Goal: Task Accomplishment & Management: Use online tool/utility

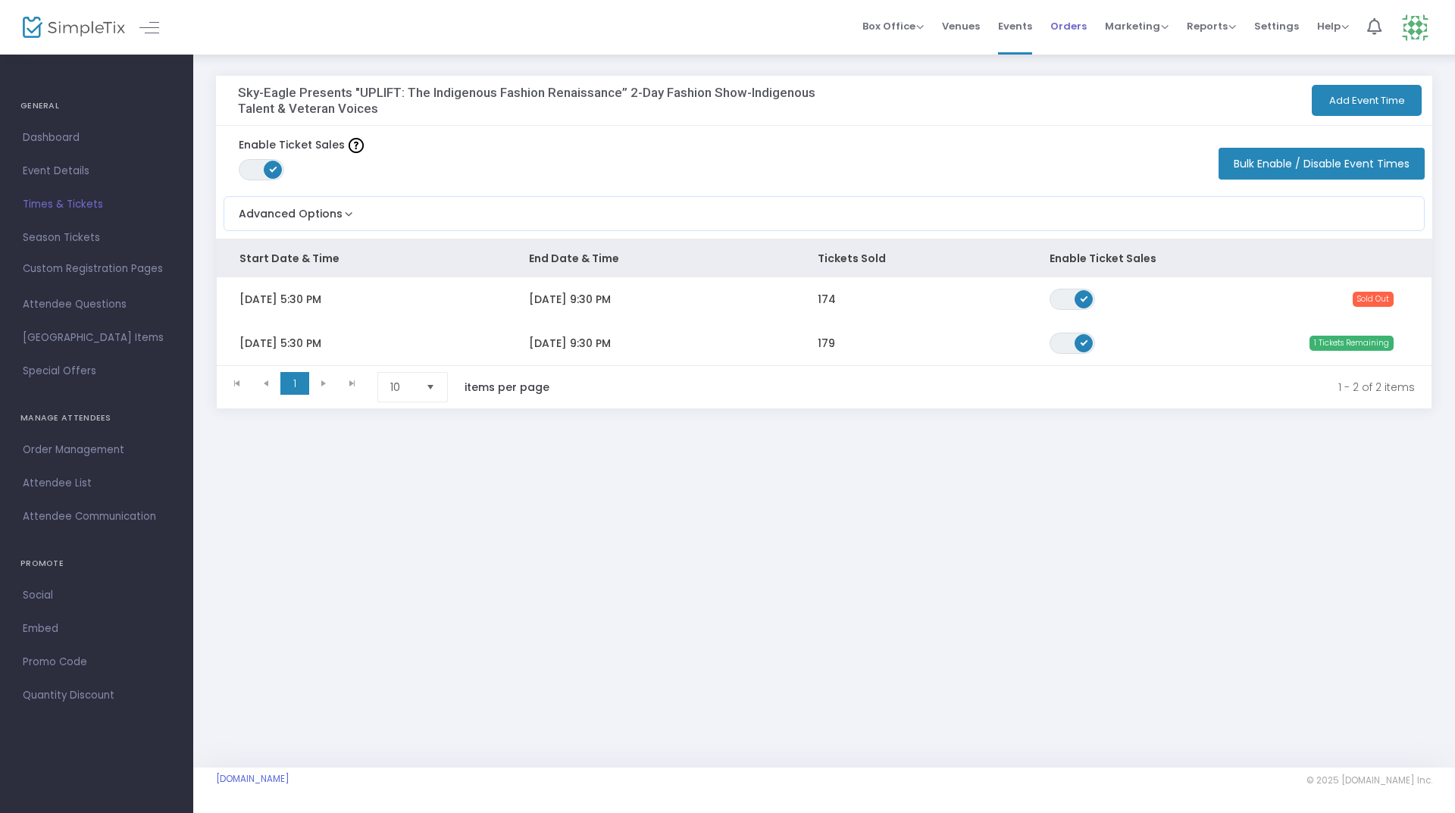
click at [1084, 30] on span "Orders" at bounding box center [1069, 26] width 36 height 39
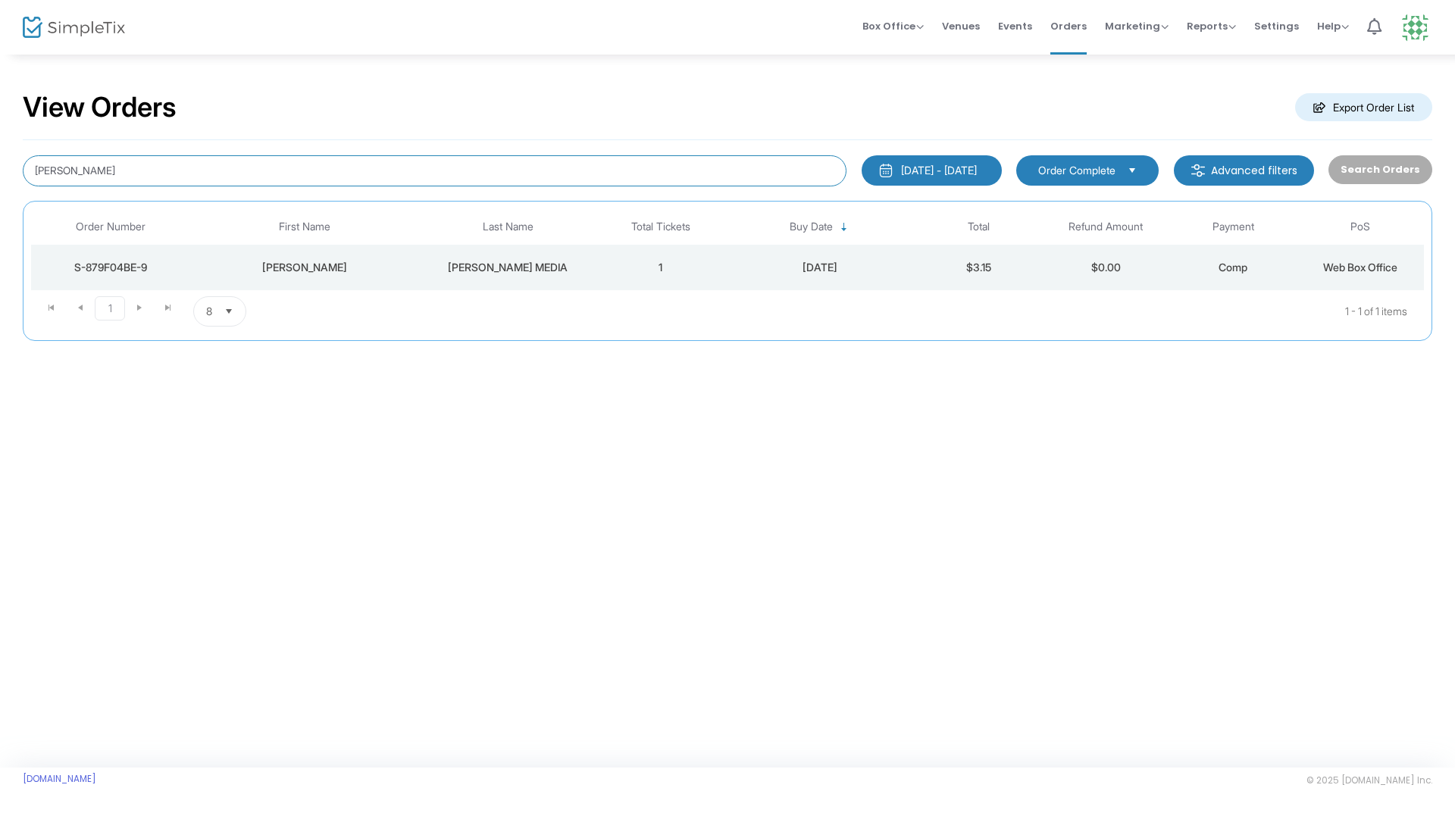
click at [108, 164] on input "[PERSON_NAME]" at bounding box center [435, 170] width 824 height 31
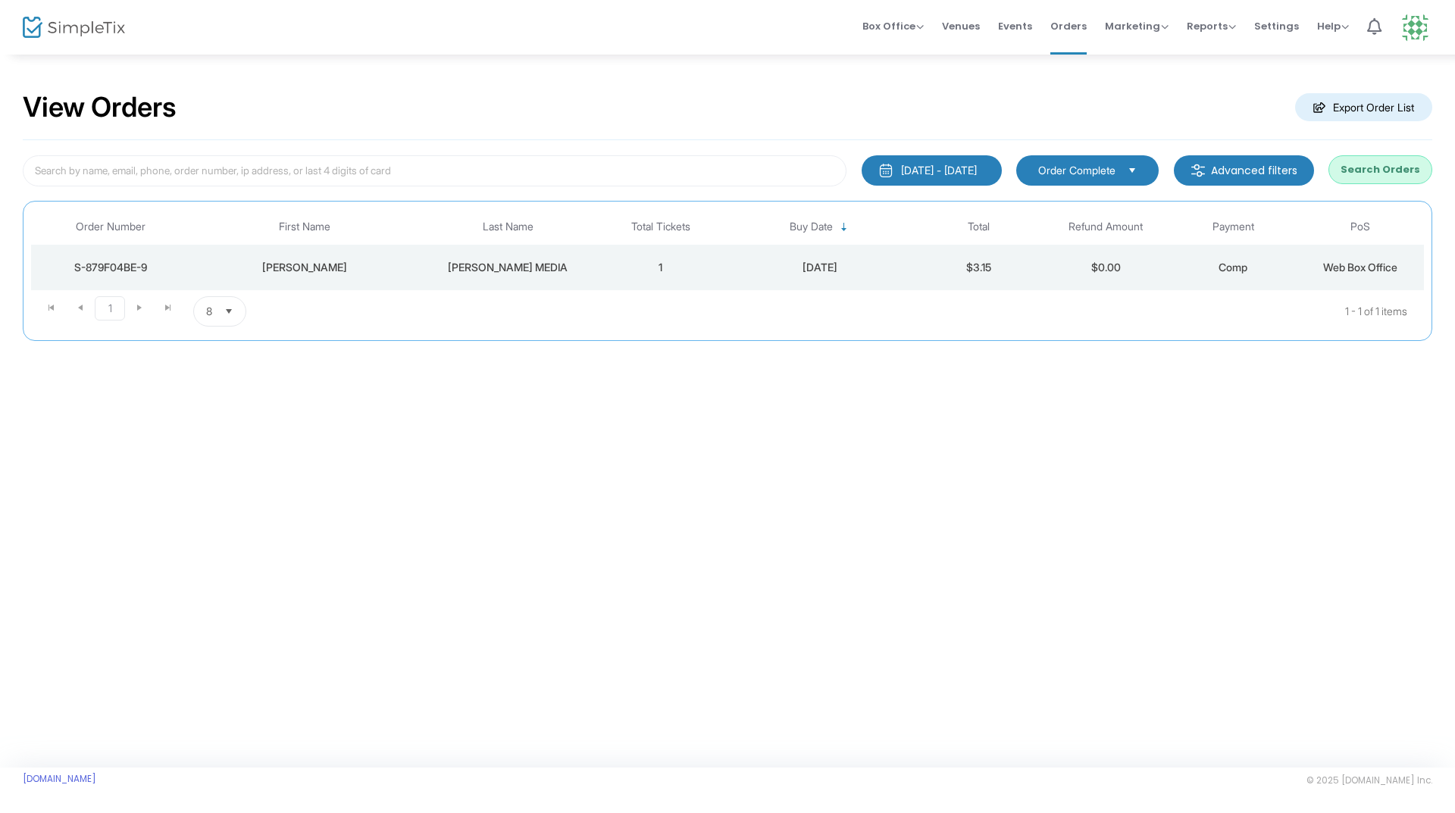
click at [1353, 111] on m-button "Export Order List" at bounding box center [1363, 107] width 137 height 28
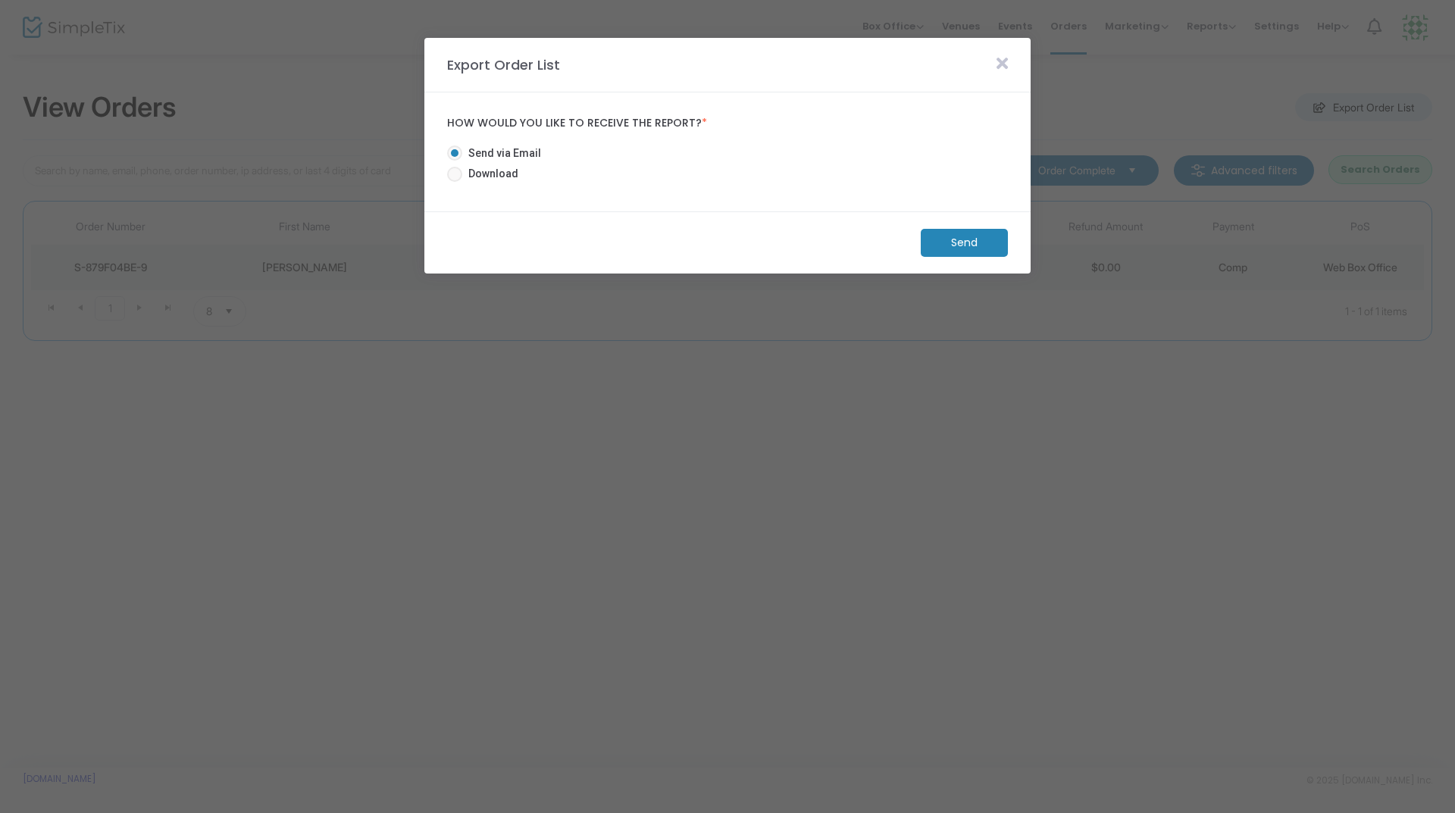
click at [488, 178] on span "Download" at bounding box center [490, 174] width 56 height 16
click at [455, 182] on input "Download" at bounding box center [454, 182] width 1 height 1
radio input "true"
click at [500, 149] on span "Send via Email" at bounding box center [501, 154] width 79 height 16
click at [455, 161] on input "Send via Email" at bounding box center [454, 161] width 1 height 1
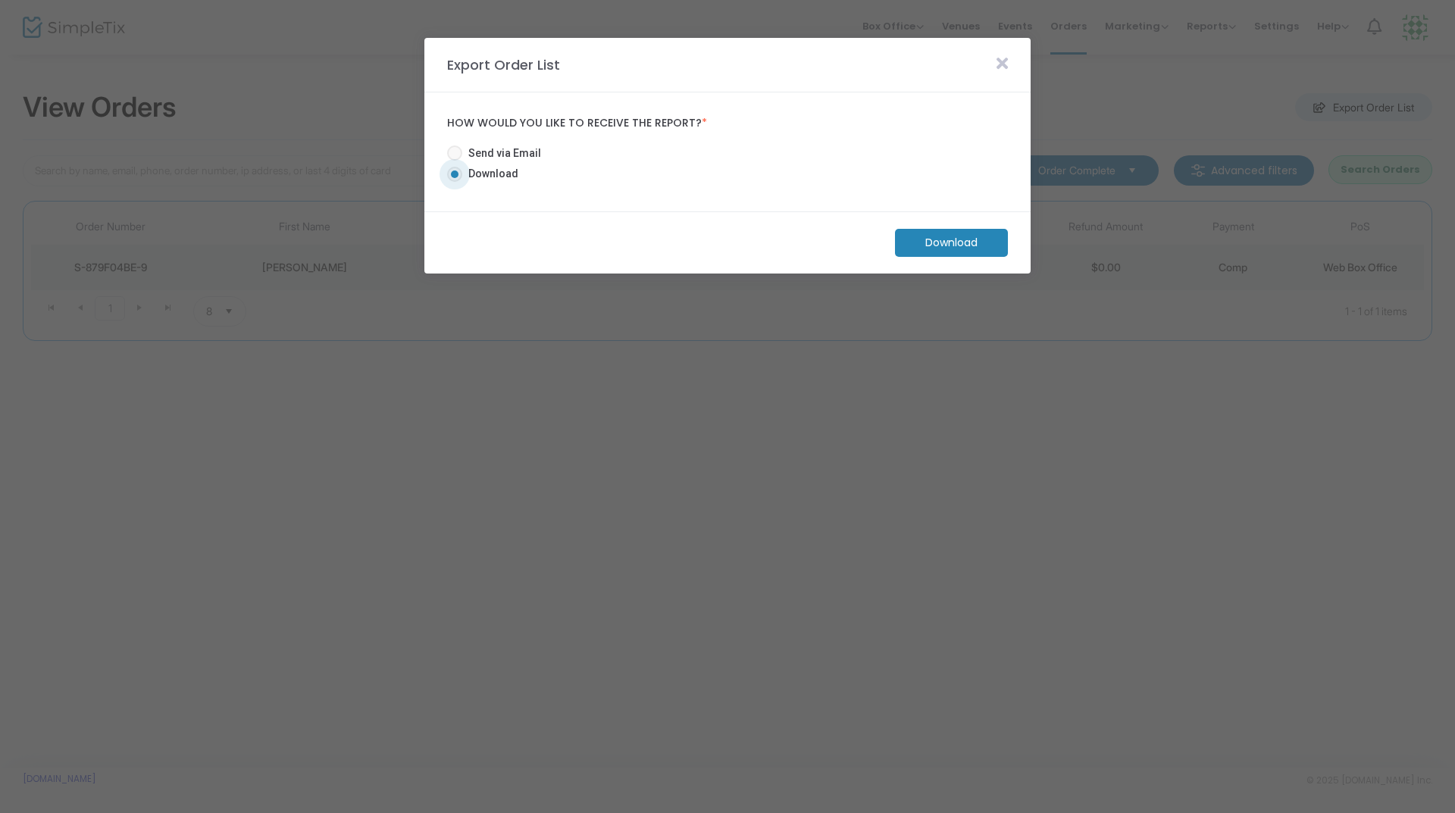
radio input "true"
click at [955, 243] on m-button "Send" at bounding box center [964, 243] width 87 height 28
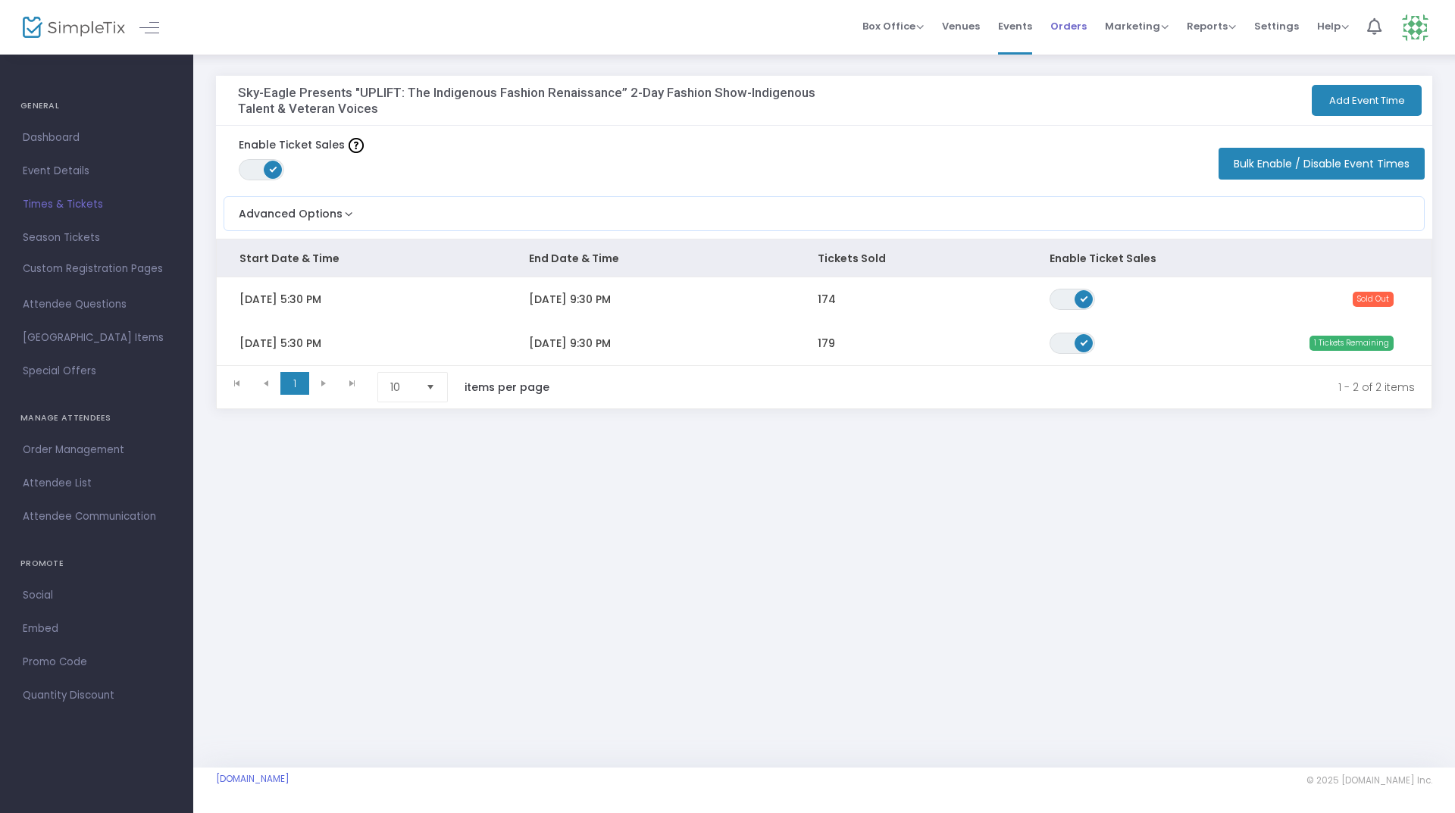
click at [1073, 25] on span "Orders" at bounding box center [1069, 26] width 36 height 39
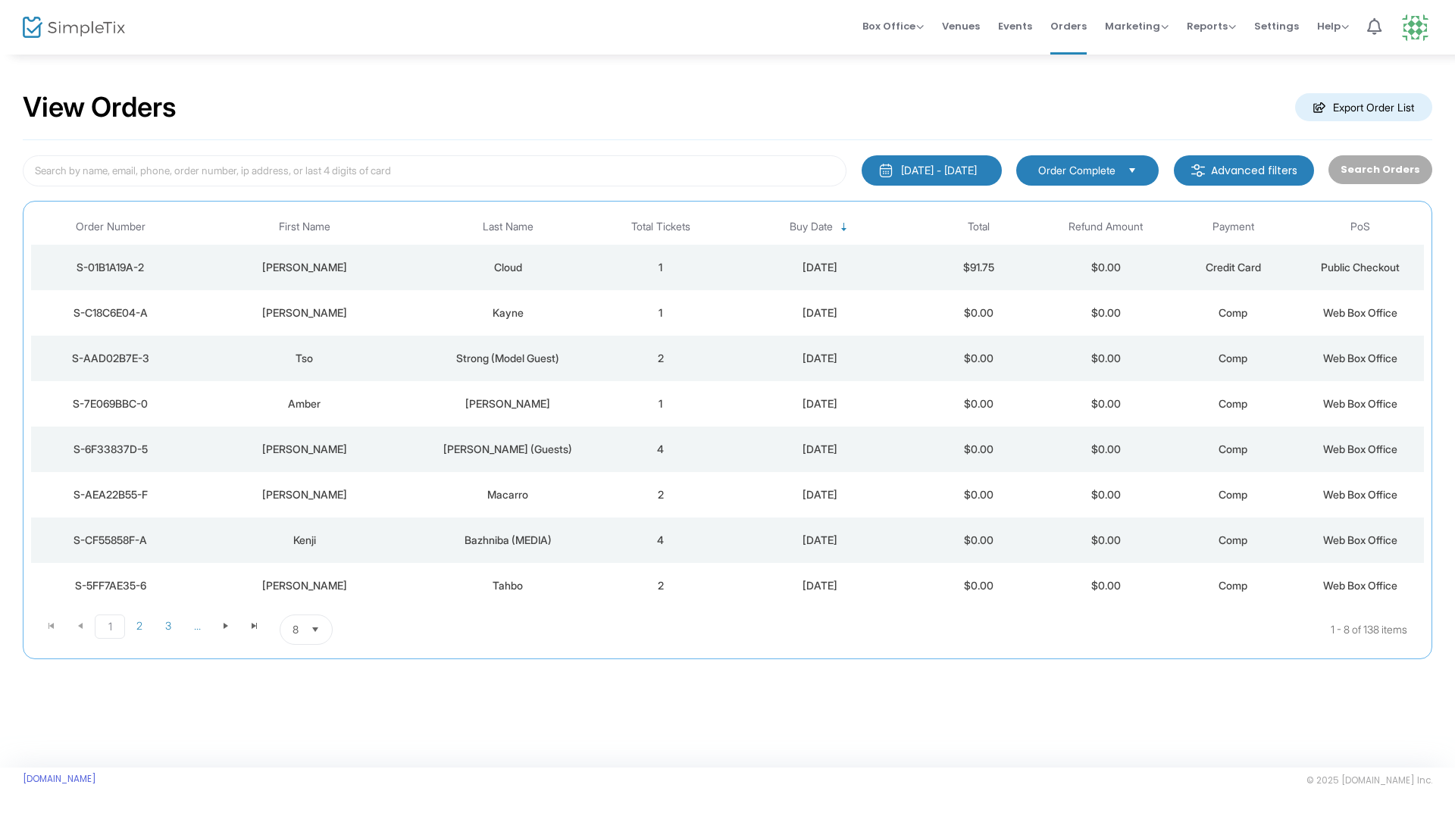
click at [948, 161] on button "[DATE] - [DATE]" at bounding box center [932, 170] width 140 height 30
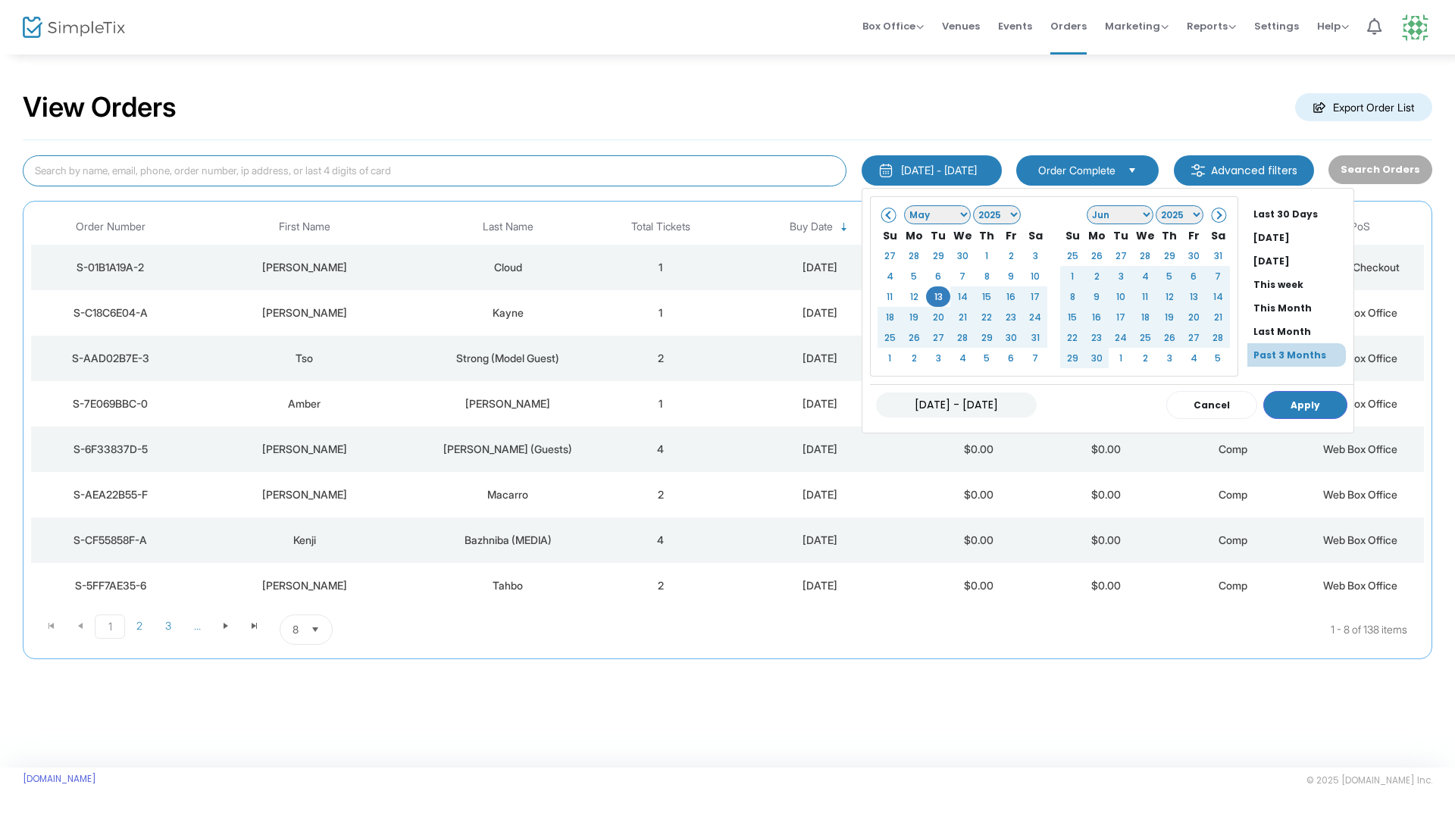
click at [816, 176] on input at bounding box center [435, 170] width 824 height 31
